Goal: Information Seeking & Learning: Obtain resource

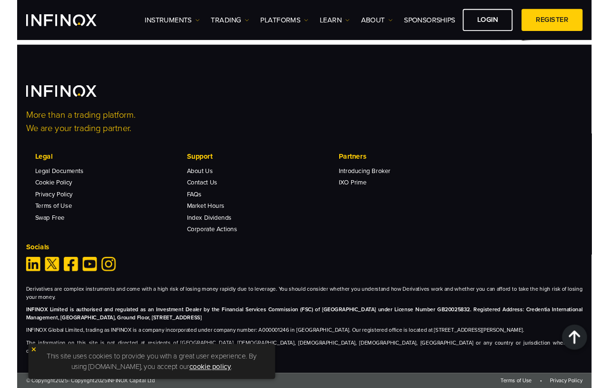
scroll to position [3070, 0]
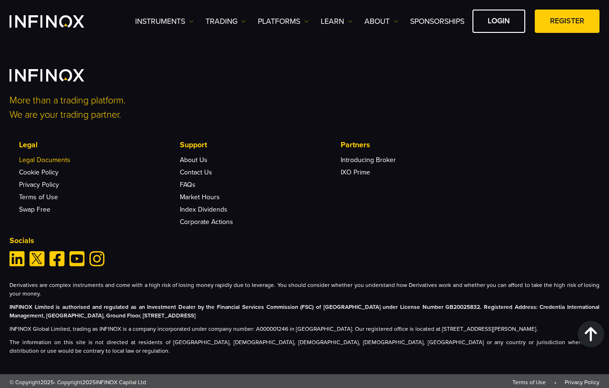
click at [52, 164] on link "Legal Documents" at bounding box center [44, 160] width 51 height 8
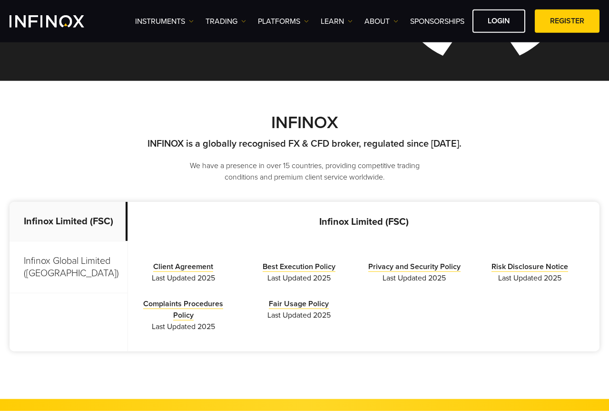
scroll to position [243, 0]
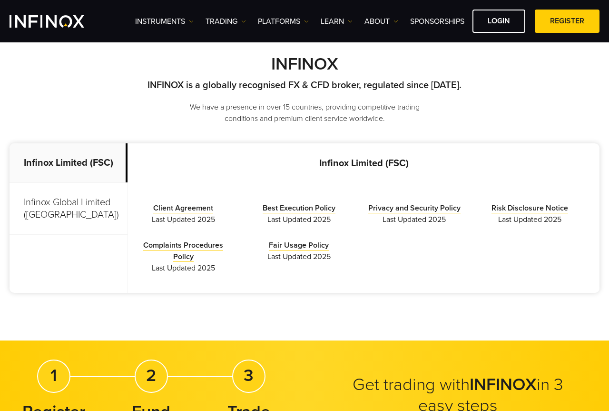
click at [48, 209] on p "Infinox Global Limited ([GEOGRAPHIC_DATA])" at bounding box center [69, 209] width 118 height 52
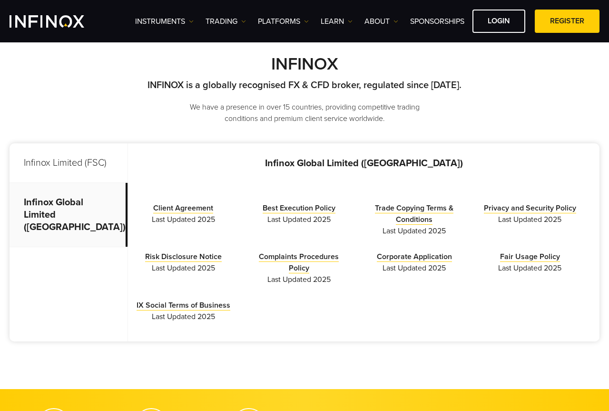
click at [90, 166] on p "Infinox Limited (FSC)" at bounding box center [69, 163] width 118 height 40
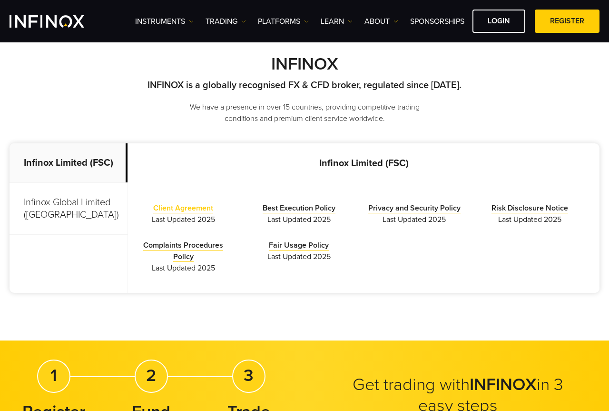
click at [187, 211] on link "Client Agreement" at bounding box center [183, 208] width 60 height 10
